Goal: Information Seeking & Learning: Check status

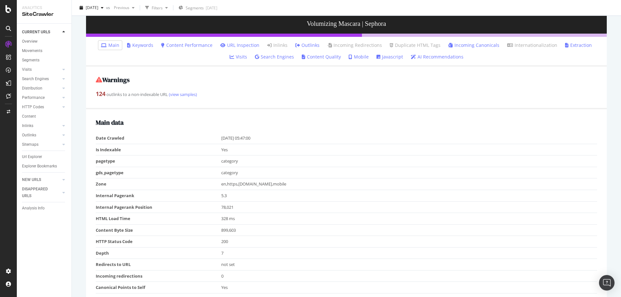
scroll to position [97, 0]
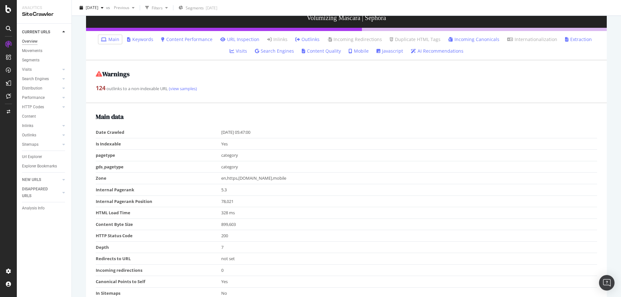
click at [31, 42] on div "Overview" at bounding box center [30, 41] width 16 height 7
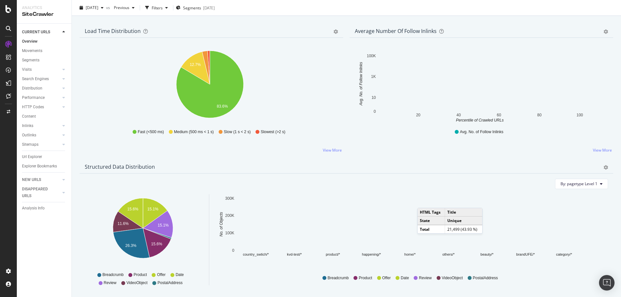
scroll to position [447, 0]
